Goal: Answer question/provide support: Share knowledge or assist other users

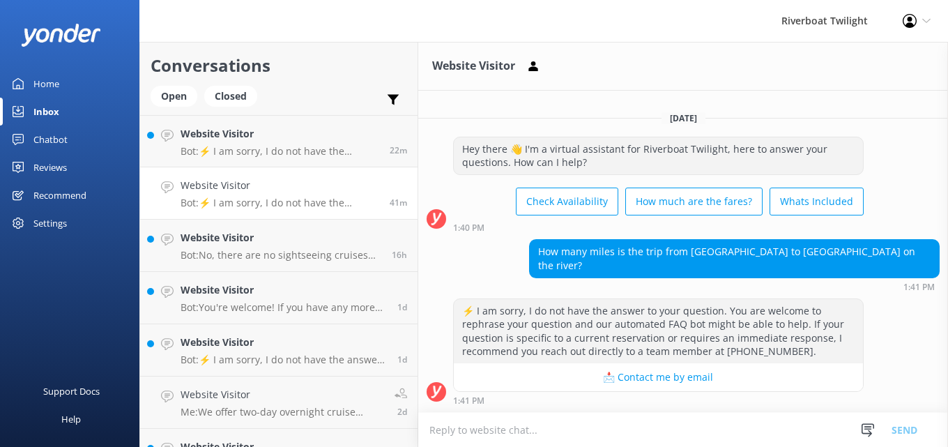
click at [45, 81] on div "Home" at bounding box center [46, 84] width 26 height 28
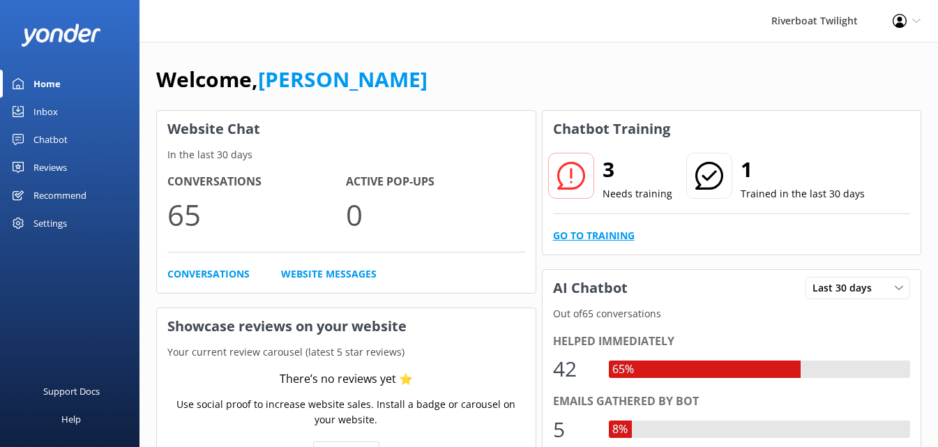
click at [617, 236] on link "Go to Training" at bounding box center [594, 235] width 82 height 15
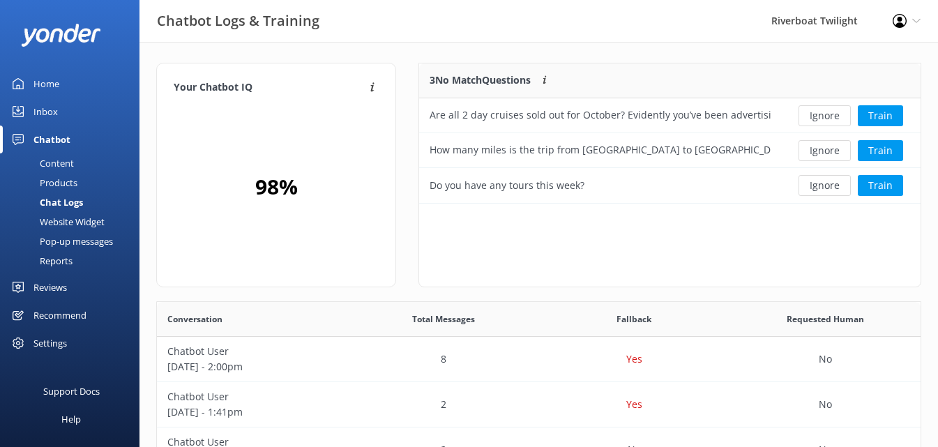
scroll to position [130, 490]
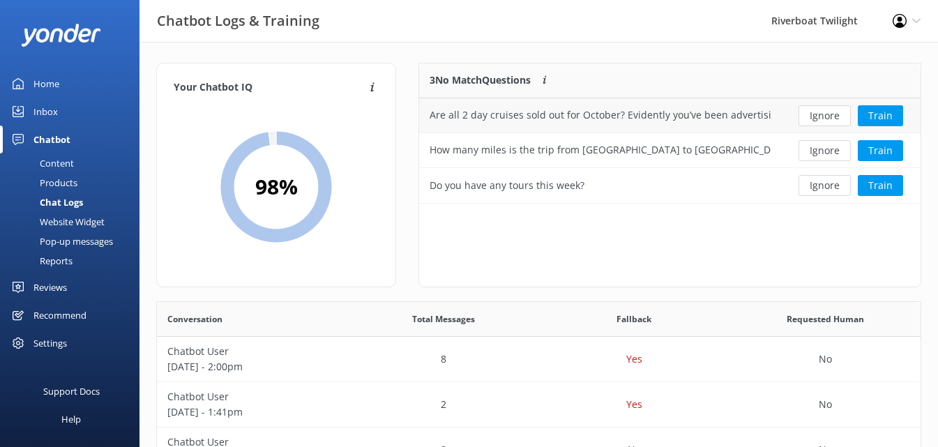
click at [693, 116] on div "Are all 2 day cruises sold out for October? Evidently you’ve been advertising h…" at bounding box center [599, 114] width 341 height 15
click at [828, 112] on button "Ignore" at bounding box center [824, 115] width 52 height 21
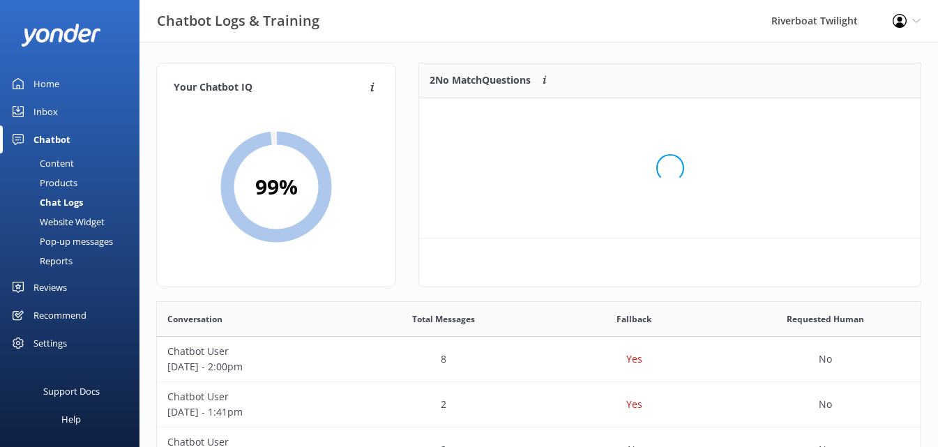
scroll to position [95, 490]
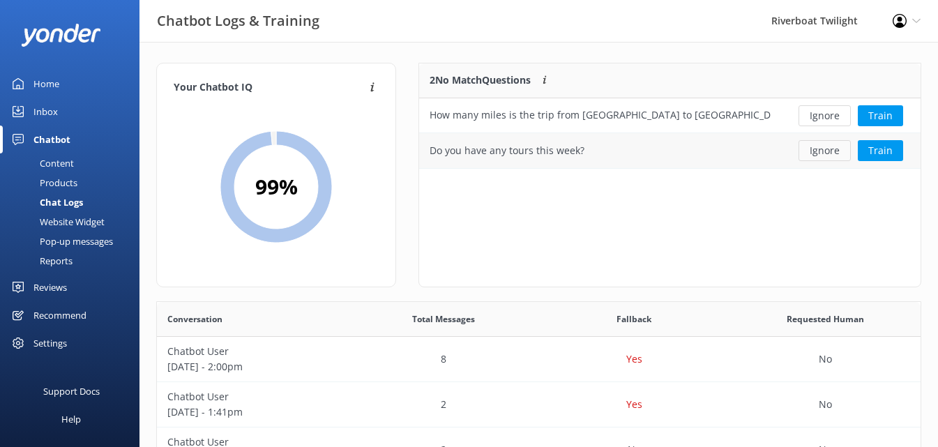
click at [824, 148] on button "Ignore" at bounding box center [824, 150] width 52 height 21
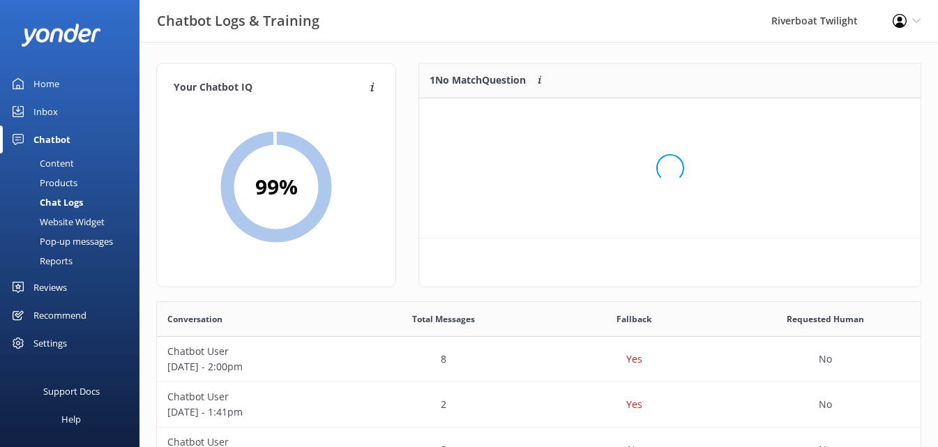
scroll to position [60, 490]
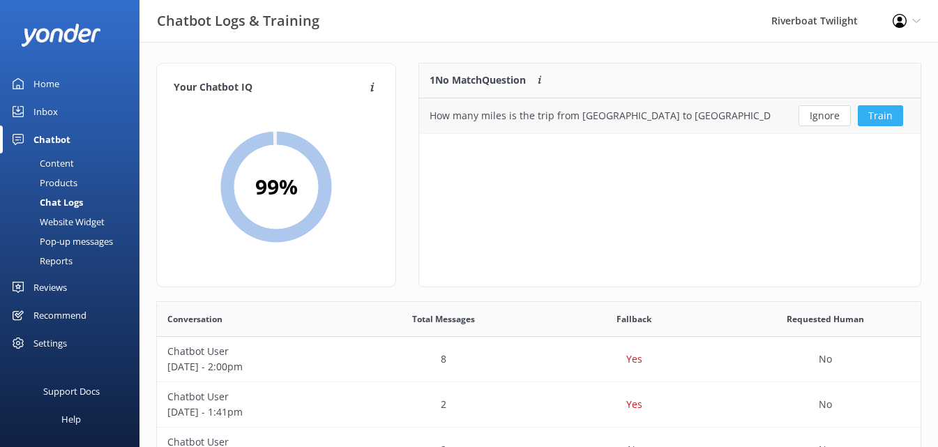
click at [871, 115] on button "Train" at bounding box center [880, 115] width 45 height 21
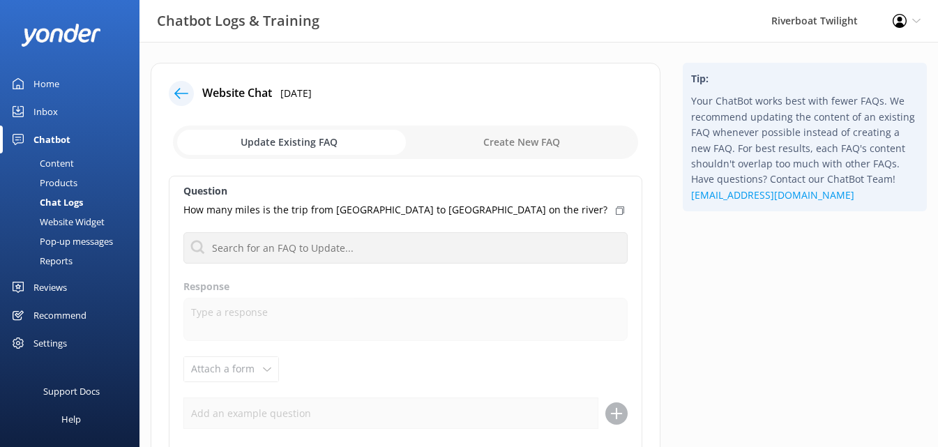
click at [616, 210] on icon at bounding box center [620, 210] width 8 height 8
click at [616, 211] on use at bounding box center [620, 210] width 8 height 7
click at [505, 144] on input "checkbox" at bounding box center [405, 141] width 465 height 33
checkbox input "true"
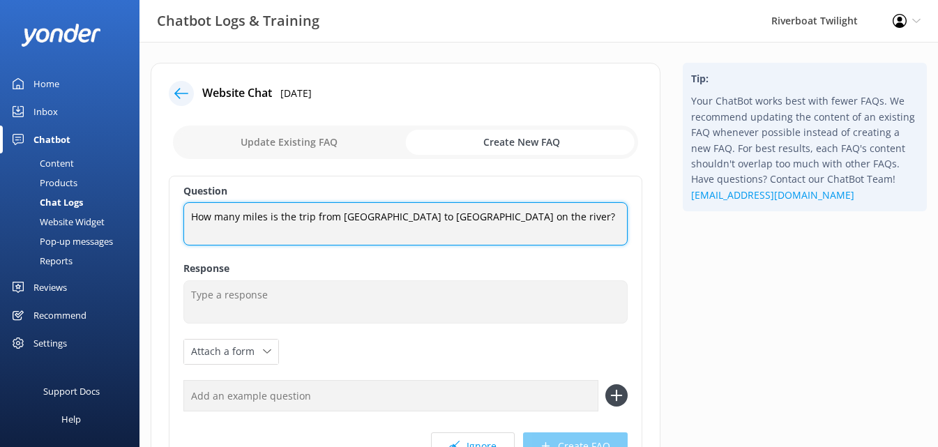
click at [509, 217] on textarea "How many miles is the trip from [GEOGRAPHIC_DATA] to [GEOGRAPHIC_DATA] on the r…" at bounding box center [405, 223] width 444 height 43
type textarea "How many miles is the cruise from [GEOGRAPHIC_DATA] IA to [GEOGRAPHIC_DATA]?"
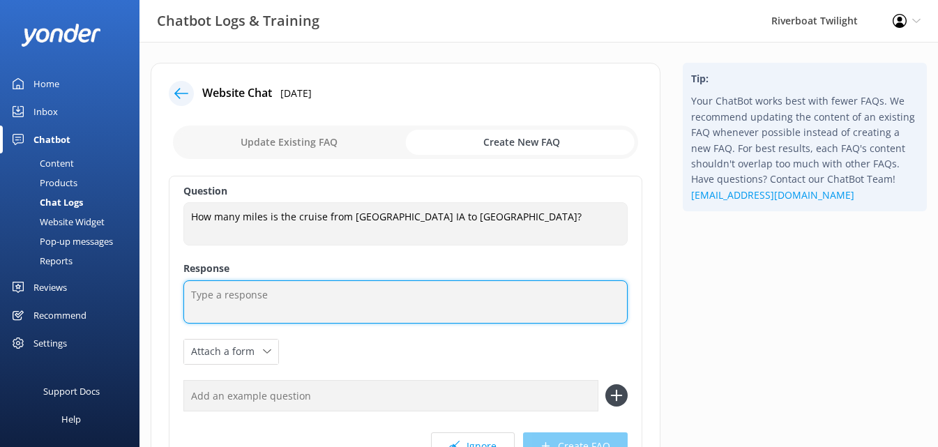
click at [221, 295] on textarea at bounding box center [405, 301] width 444 height 43
click at [303, 298] on textarea "The cruise from [PERSON_NAME] to [GEOGRAPHIC_DATA]" at bounding box center [405, 301] width 444 height 43
click at [372, 297] on textarea "The cruise from [PERSON_NAME] IA to [GEOGRAPHIC_DATA]" at bounding box center [405, 301] width 444 height 43
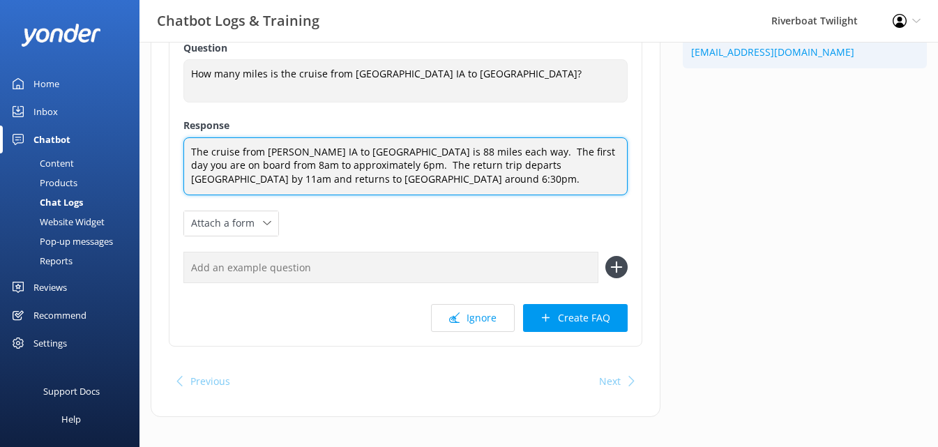
scroll to position [155, 0]
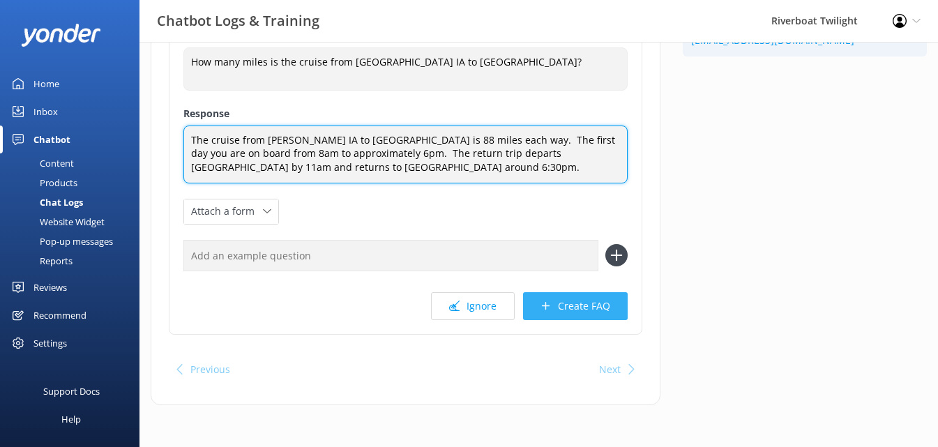
type textarea "The cruise from [PERSON_NAME] IA to [GEOGRAPHIC_DATA] is 88 miles each way. The…"
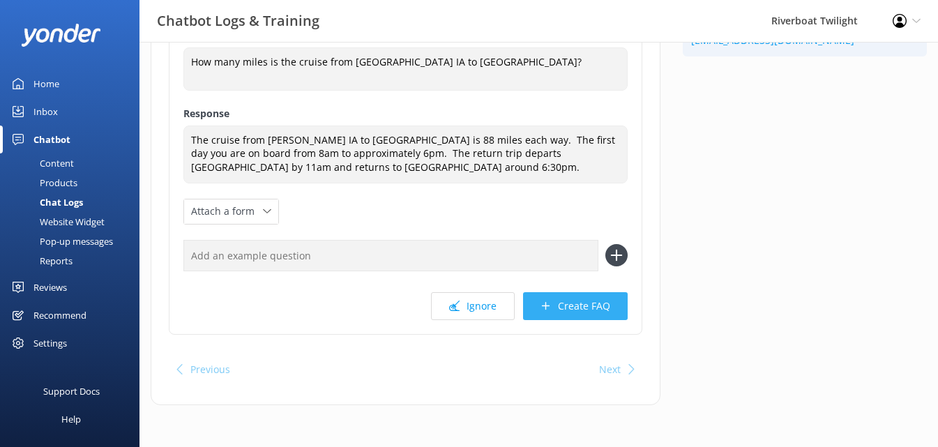
click at [563, 307] on button "Create FAQ" at bounding box center [575, 306] width 105 height 28
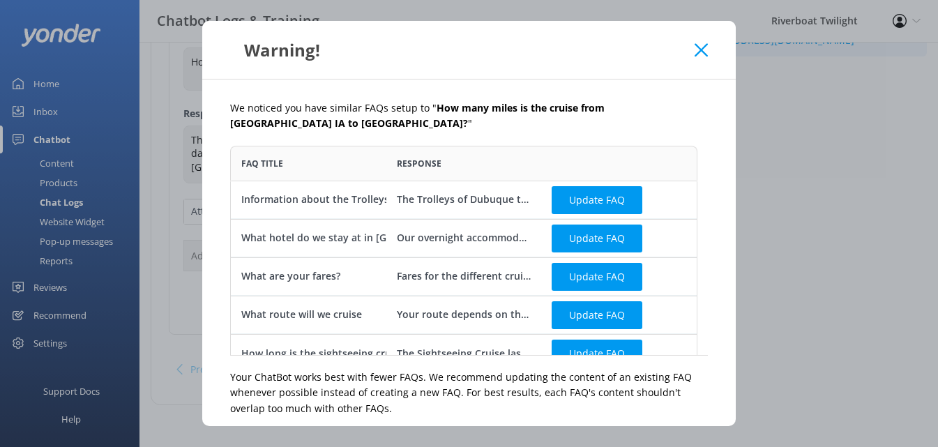
scroll to position [199, 457]
click at [709, 51] on div "Warning!" at bounding box center [468, 50] width 533 height 58
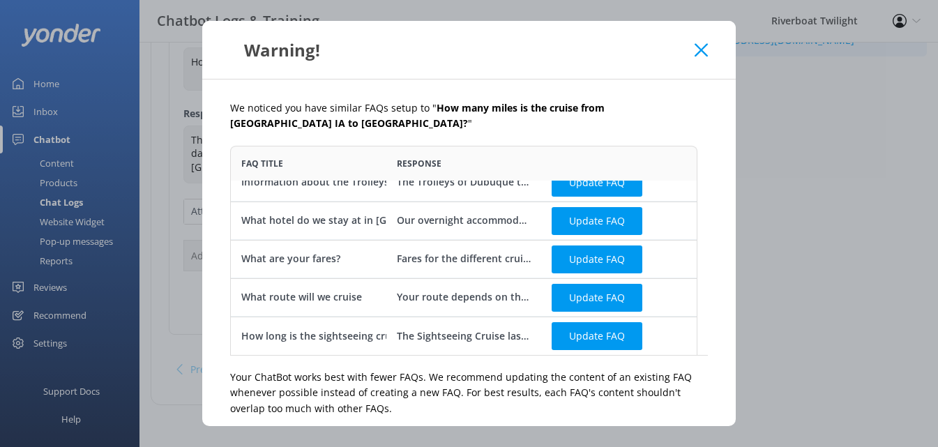
click at [701, 55] on icon at bounding box center [700, 50] width 13 height 14
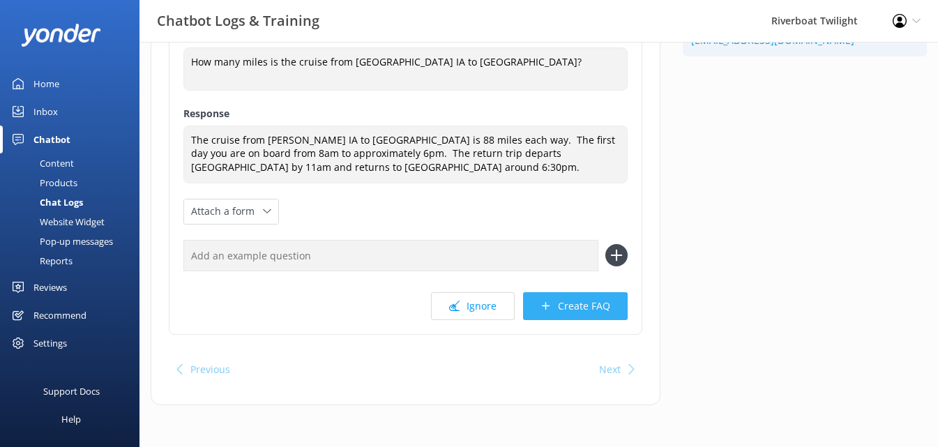
click at [579, 303] on button "Create FAQ" at bounding box center [575, 306] width 105 height 28
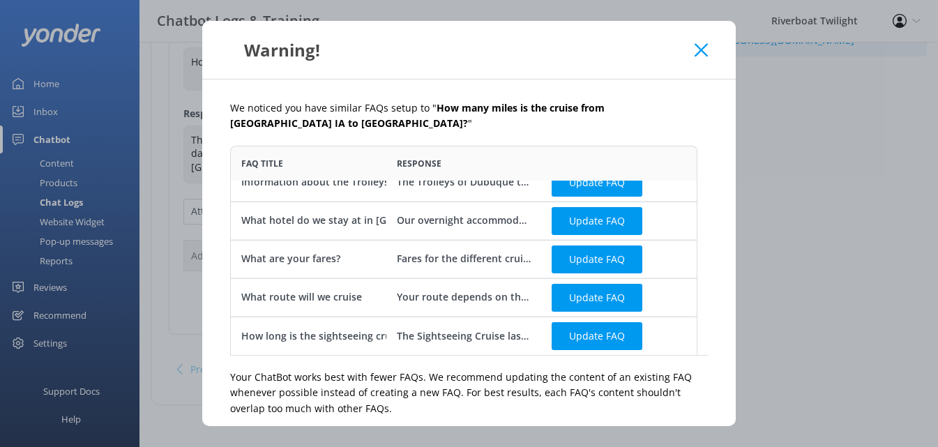
scroll to position [53, 0]
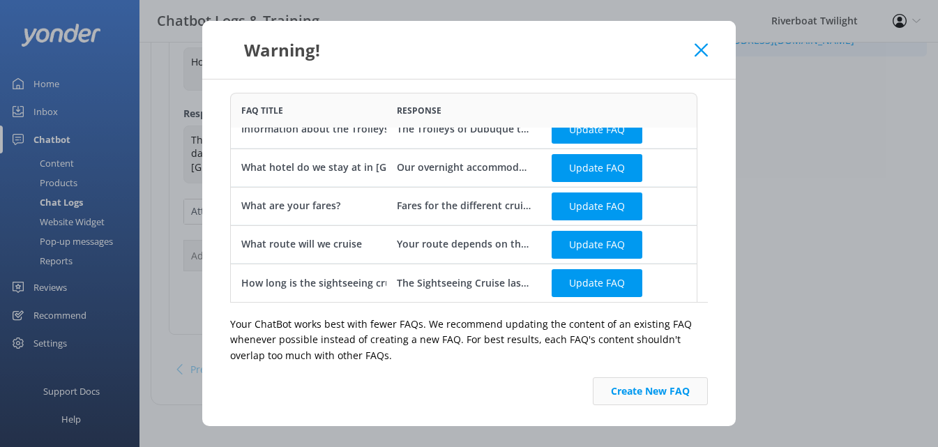
click at [635, 393] on button "Create New FAQ" at bounding box center [650, 391] width 115 height 28
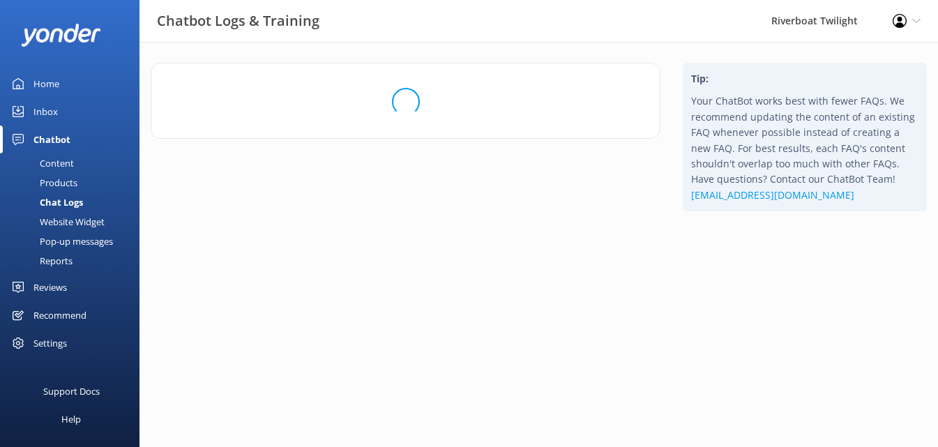
scroll to position [0, 0]
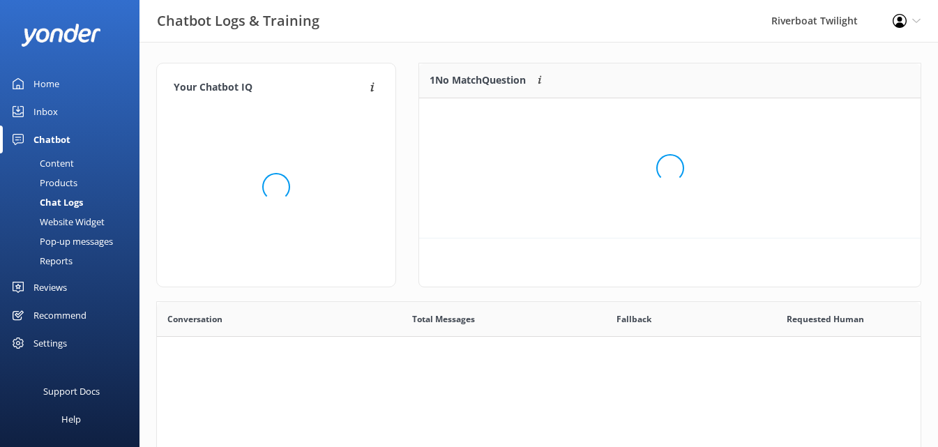
scroll to position [478, 753]
